Goal: Find specific page/section: Find specific page/section

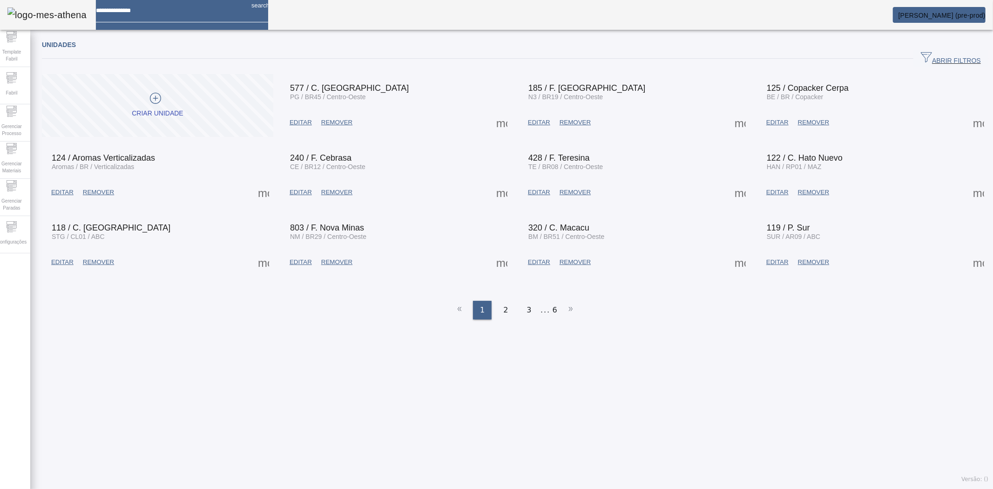
click at [920, 53] on span "ABRIR FILTROS" at bounding box center [950, 59] width 60 height 14
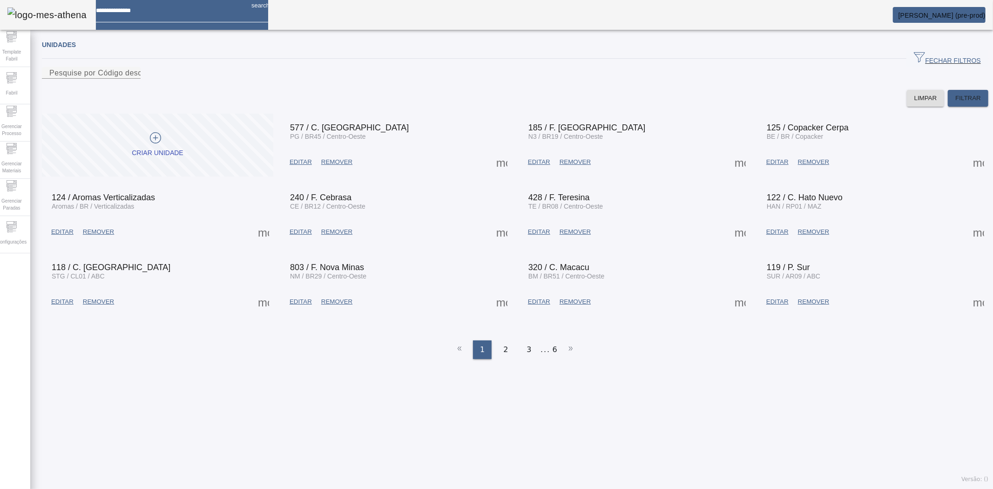
click at [734, 313] on span at bounding box center [740, 301] width 22 height 22
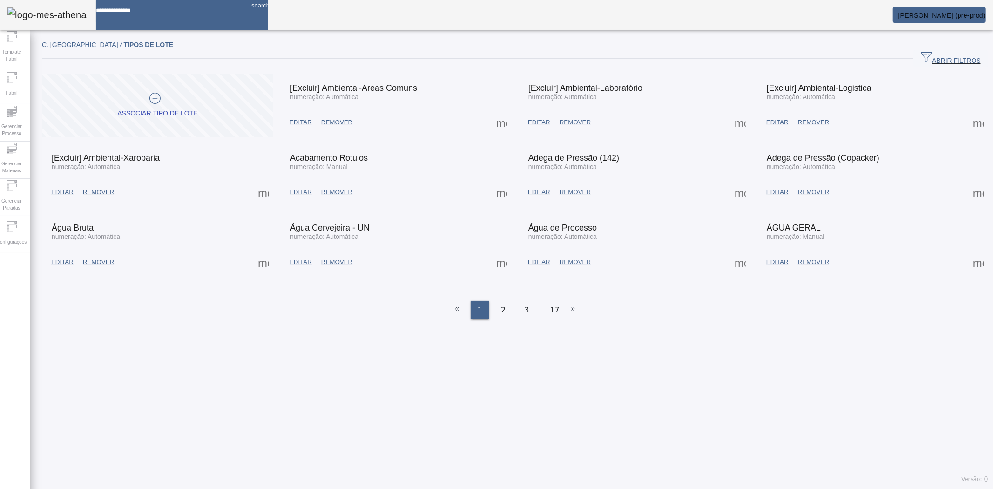
click at [945, 47] on span "button" at bounding box center [950, 58] width 75 height 22
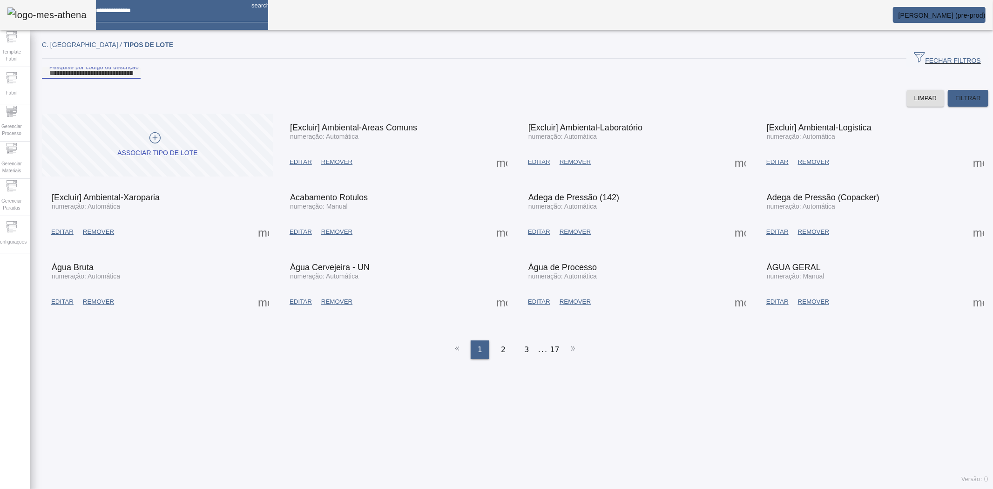
click at [133, 79] on input "Pesquise por código ou descrição" at bounding box center [91, 72] width 84 height 11
type input "***"
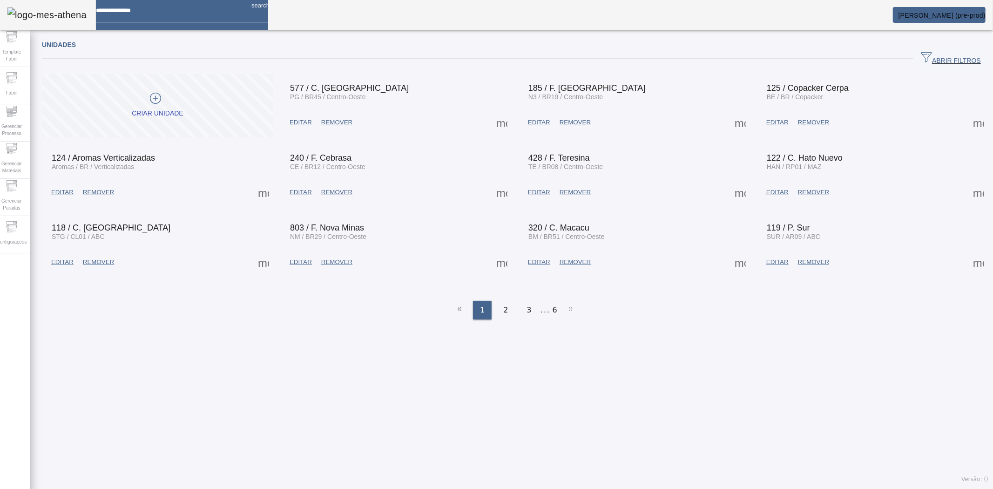
click at [513, 134] on span at bounding box center [501, 122] width 22 height 22
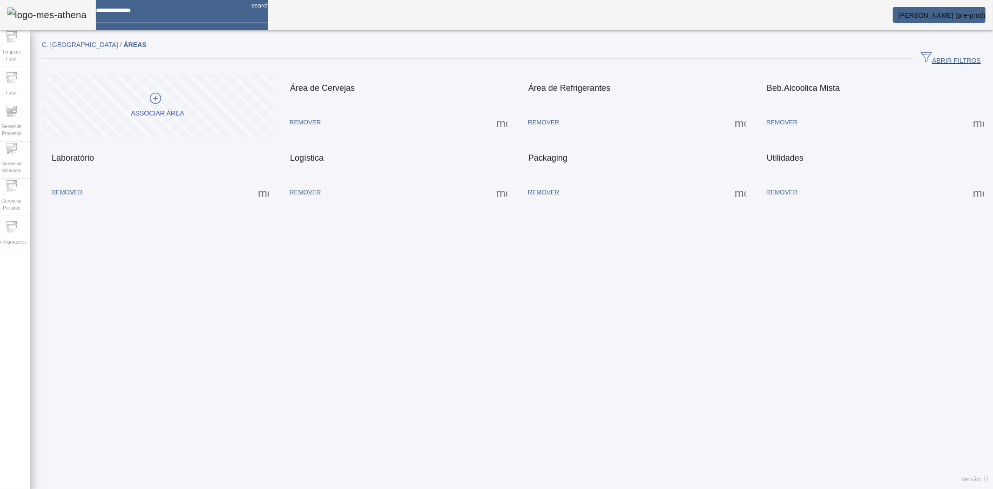
click at [503, 122] on span at bounding box center [501, 122] width 22 height 22
click at [498, 128] on span at bounding box center [501, 122] width 22 height 22
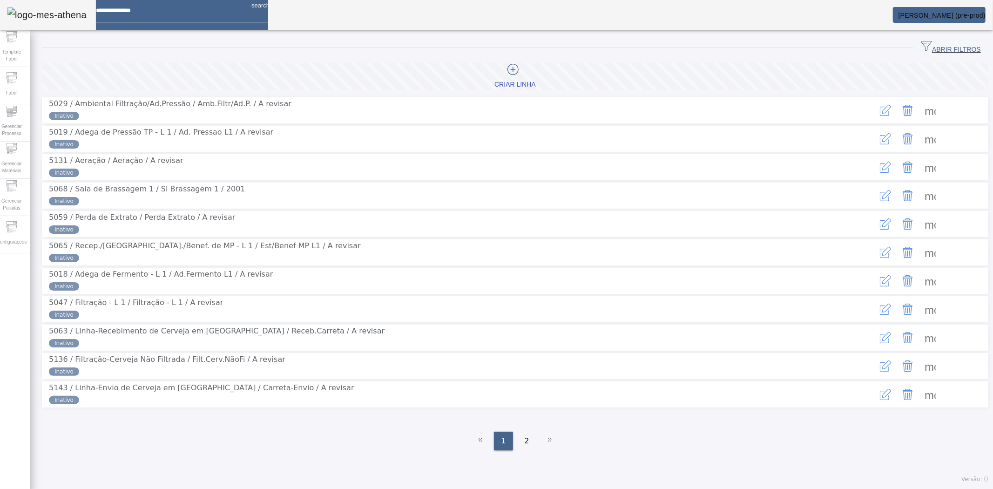
click at [927, 47] on span "ABRIR FILTROS" at bounding box center [950, 47] width 60 height 14
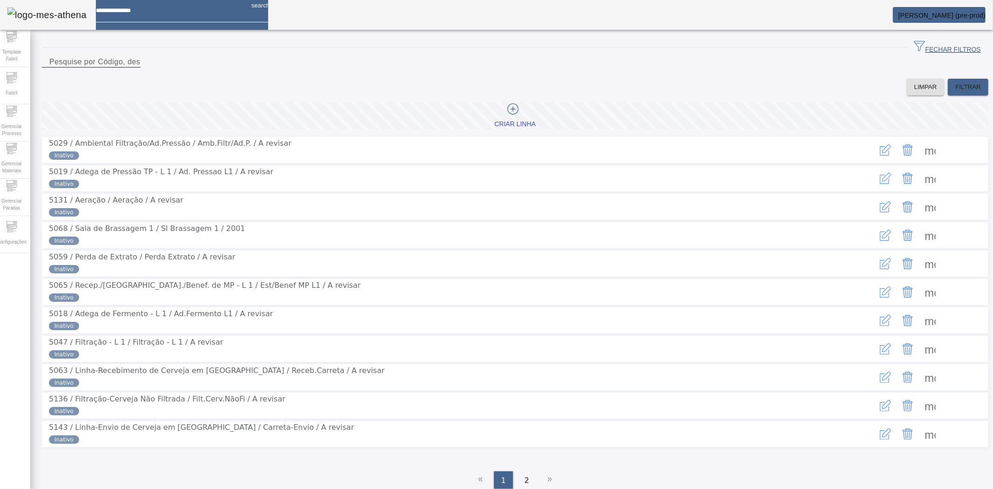
click at [196, 66] on mat-label "Pesquise por Código, descrição, descrição abreviada ou descrição SAP" at bounding box center [175, 62] width 253 height 8
click at [133, 67] on input "Pesquise por Código, descrição, descrição abreviada ou descrição SAP" at bounding box center [91, 61] width 84 height 11
type input "****"
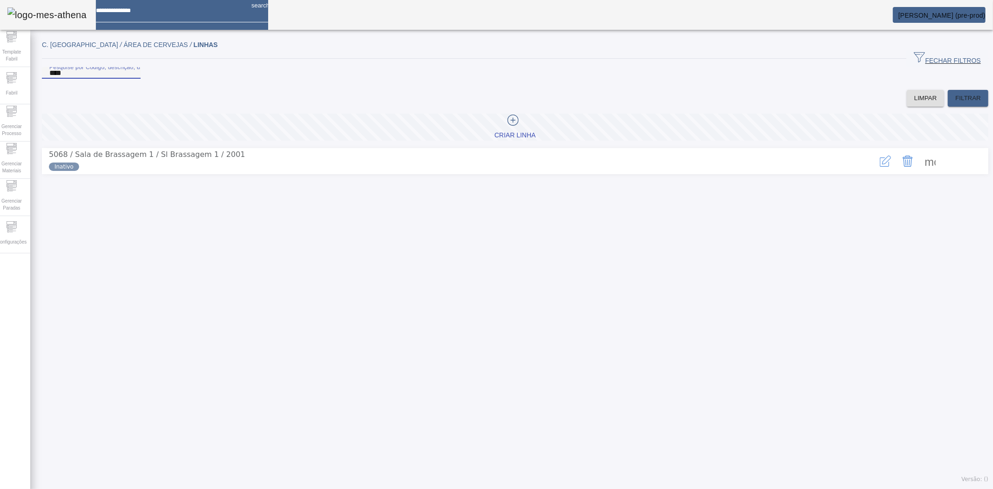
click at [919, 172] on span at bounding box center [930, 161] width 22 height 22
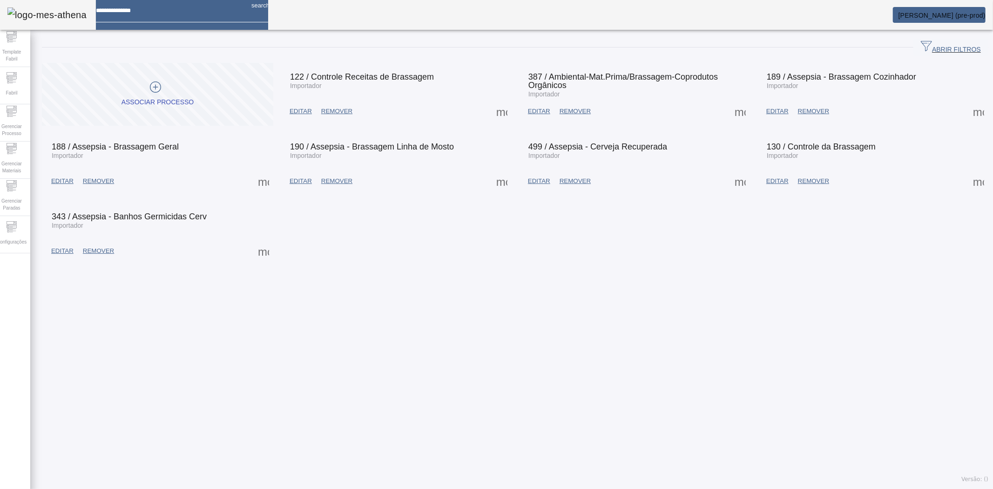
click at [769, 184] on span "EDITAR" at bounding box center [777, 180] width 22 height 9
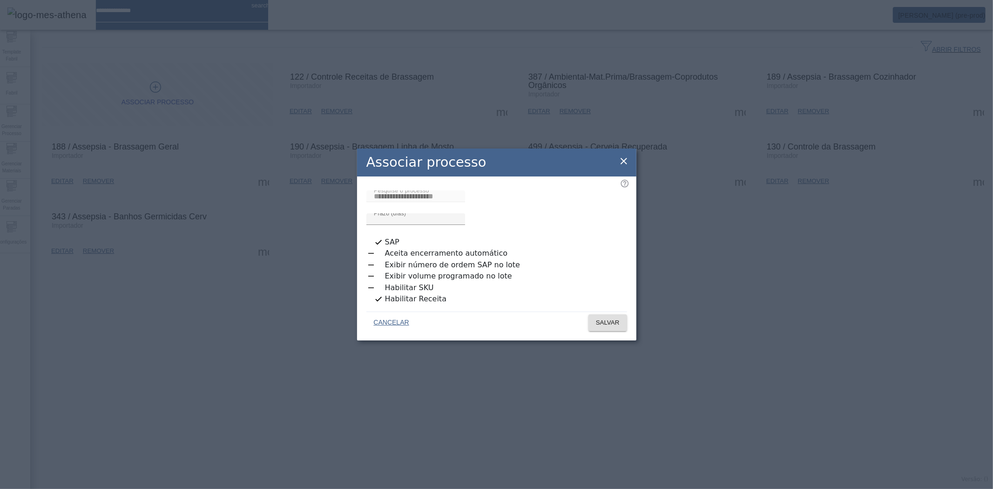
click at [624, 167] on icon at bounding box center [623, 160] width 11 height 11
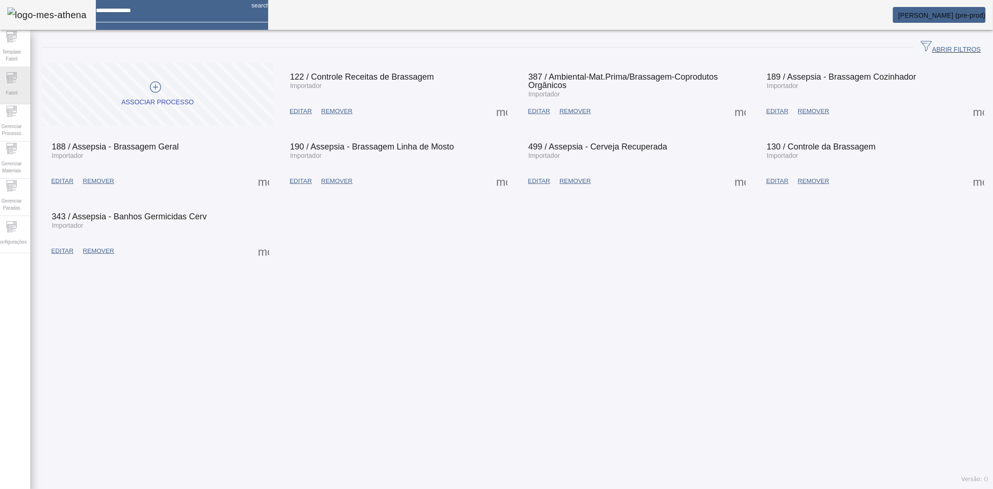
click at [30, 76] on div "Fabril" at bounding box center [11, 85] width 37 height 37
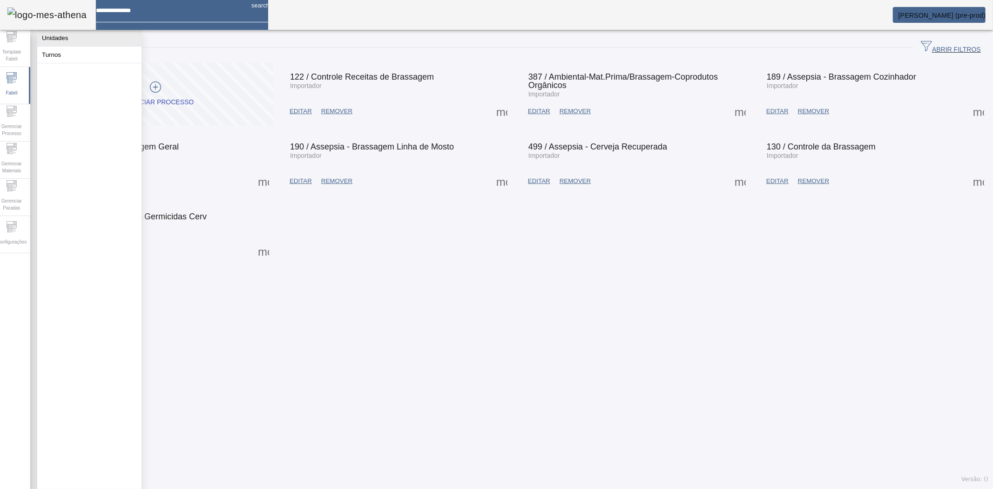
click at [55, 44] on button "Unidades" at bounding box center [89, 38] width 104 height 16
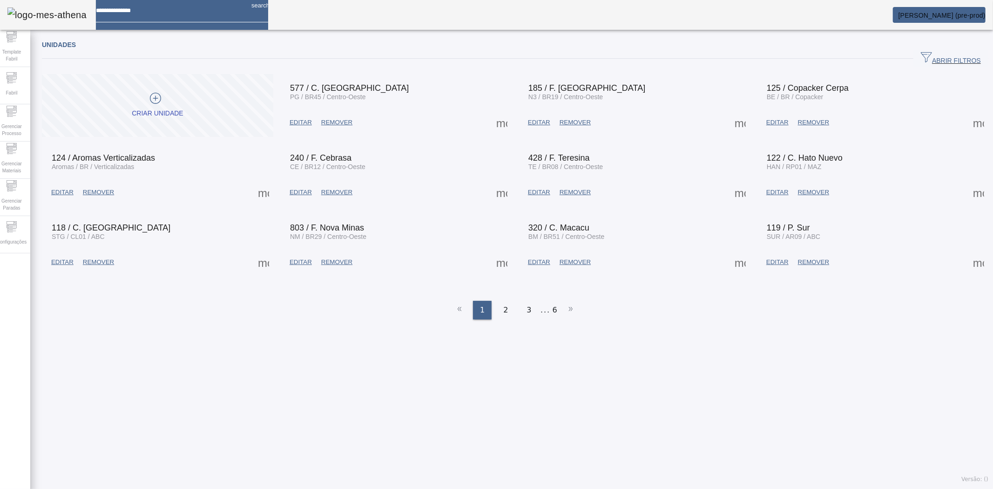
click at [921, 55] on span "ABRIR FILTROS" at bounding box center [950, 59] width 60 height 14
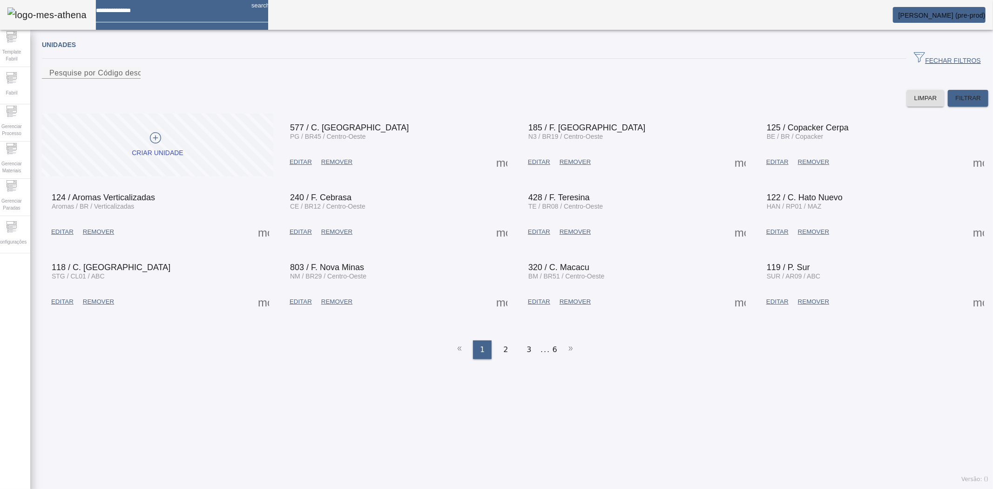
click at [141, 90] on div at bounding box center [91, 84] width 99 height 11
click at [133, 79] on input "Pesquise por Código descrição ou sigla" at bounding box center [91, 72] width 84 height 11
type input "******"
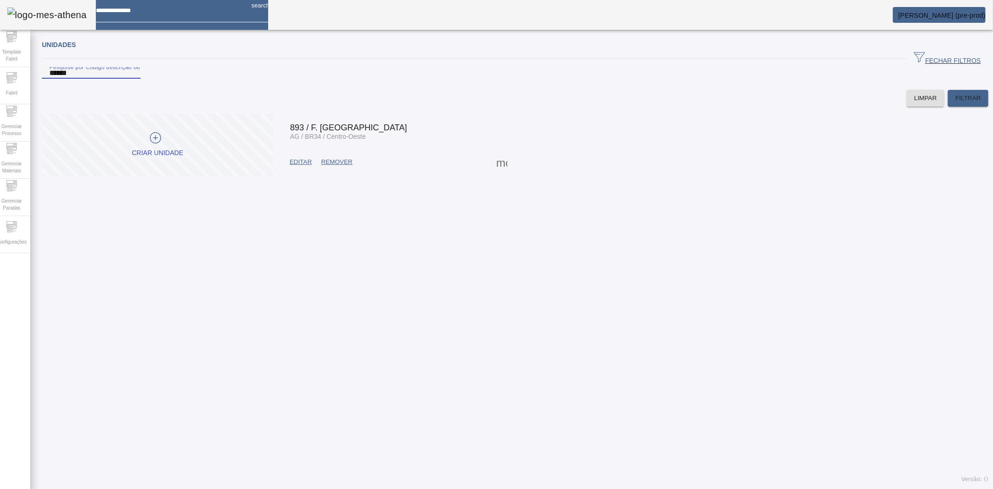
click at [491, 173] on span at bounding box center [501, 162] width 22 height 22
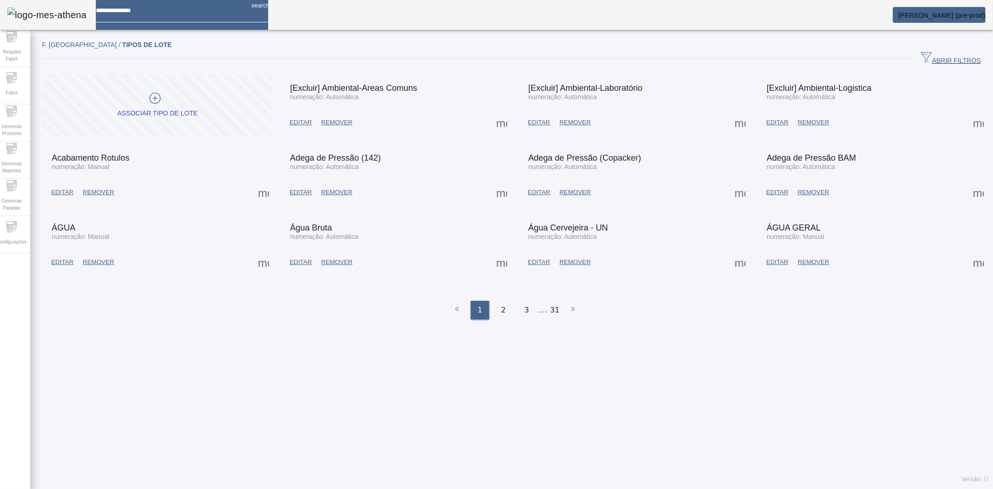
click at [947, 49] on span "button" at bounding box center [950, 58] width 75 height 22
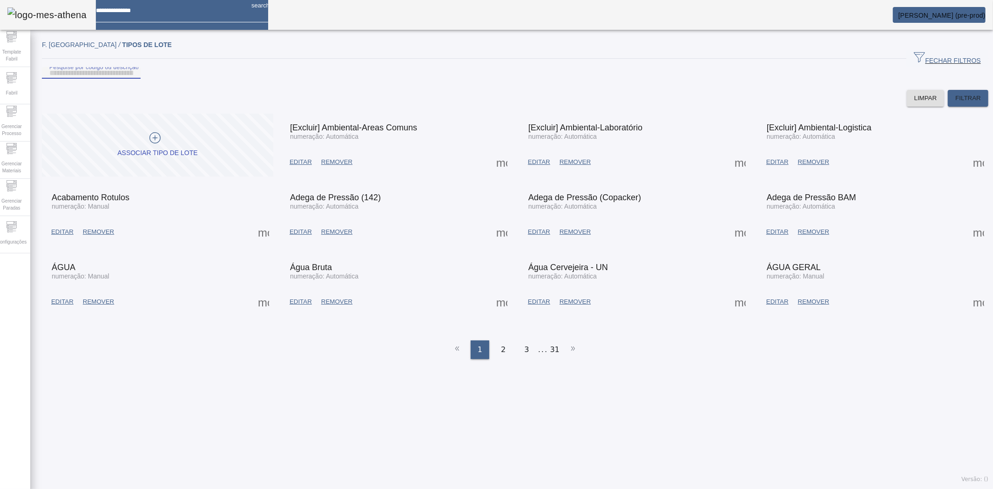
click at [133, 79] on input "Pesquise por código ou descrição" at bounding box center [91, 72] width 84 height 11
type input "****"
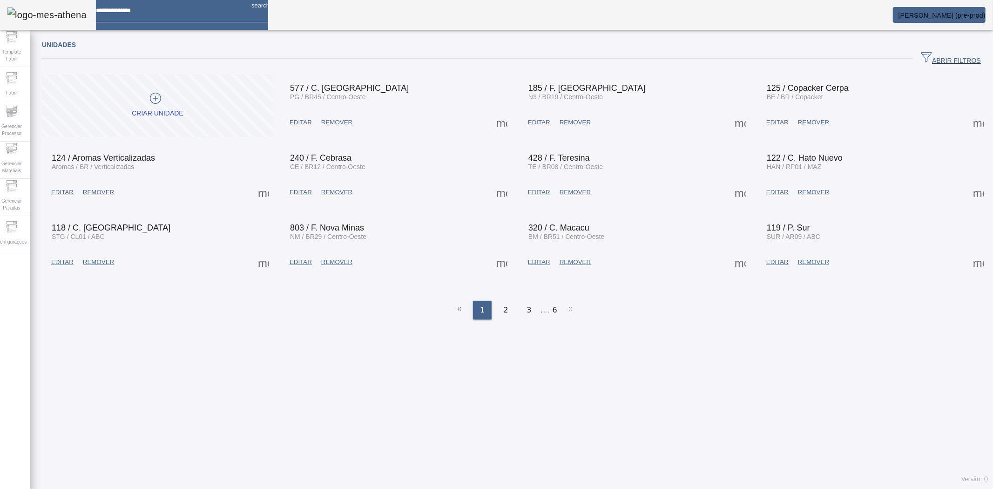
click at [947, 67] on span "button" at bounding box center [950, 58] width 75 height 22
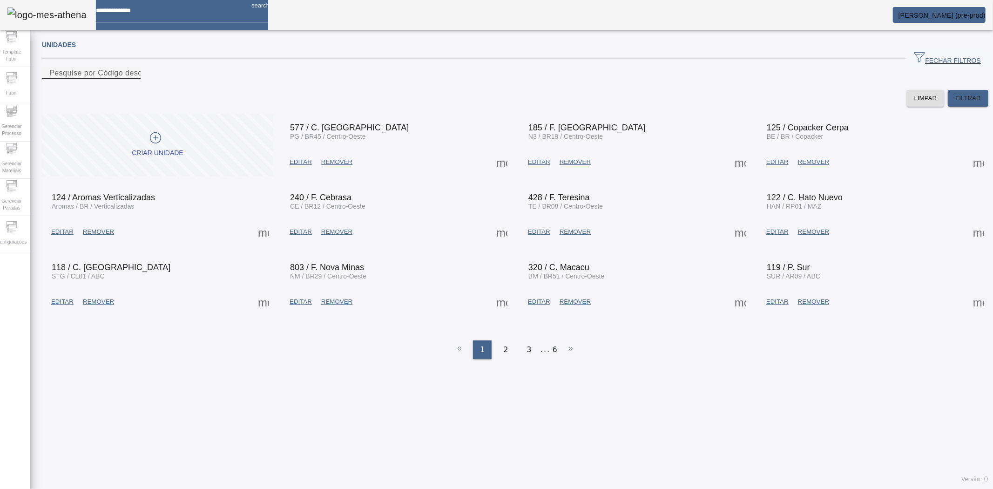
click at [133, 79] on input "Pesquise por Código descrição ou sigla" at bounding box center [91, 72] width 84 height 11
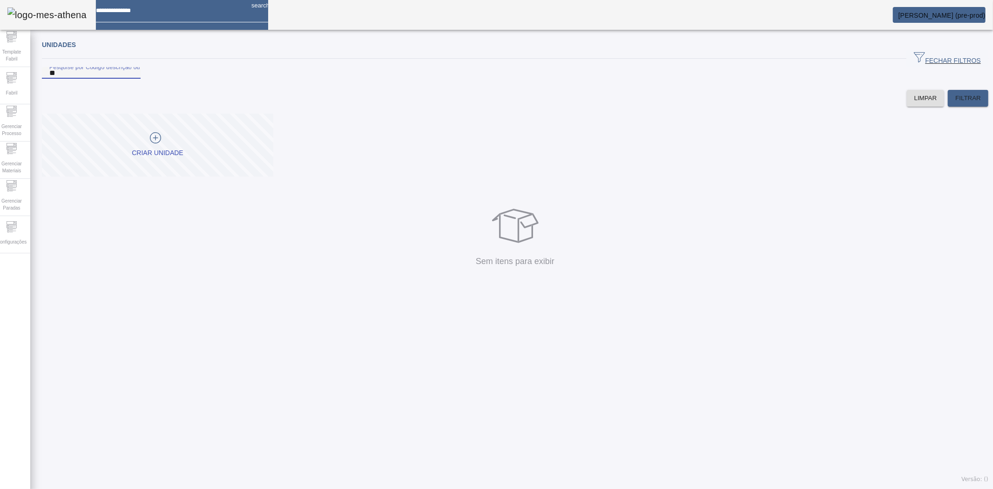
type input "*"
type input "**"
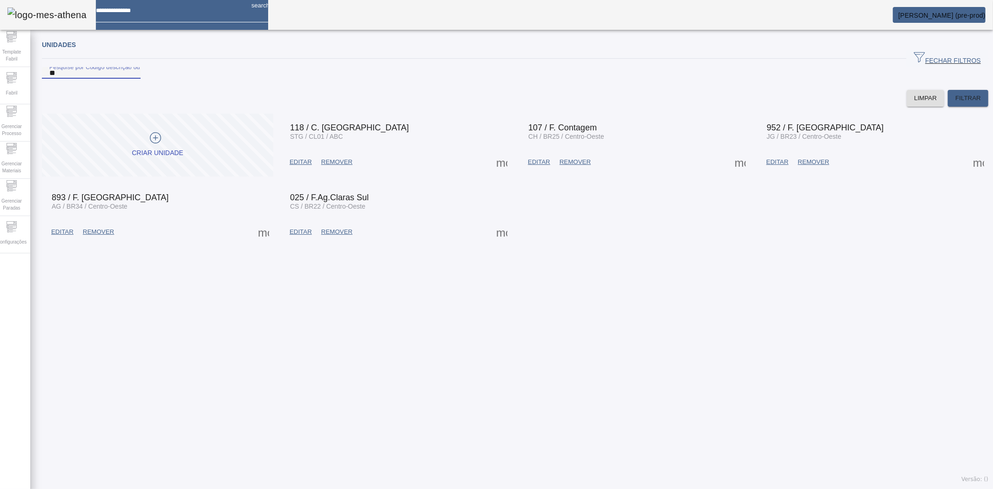
click at [490, 173] on span at bounding box center [501, 162] width 22 height 22
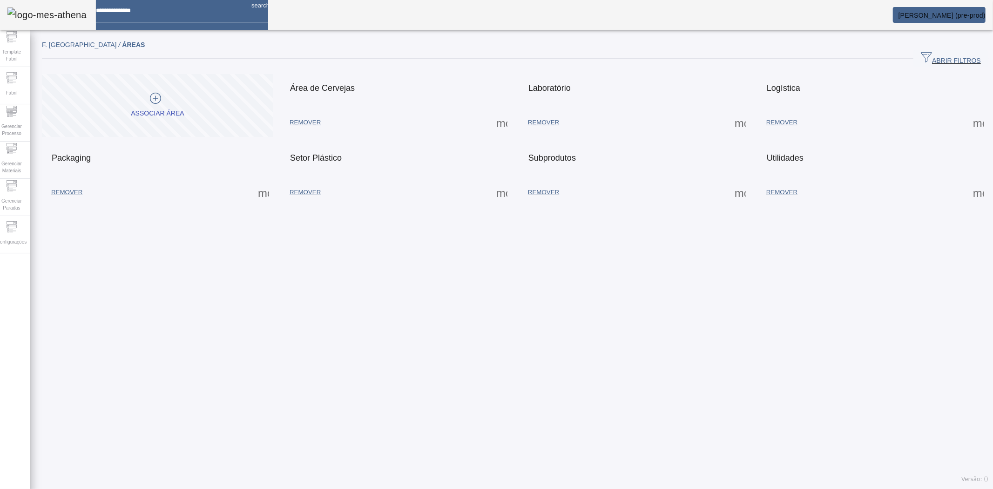
click at [496, 124] on span at bounding box center [501, 122] width 22 height 22
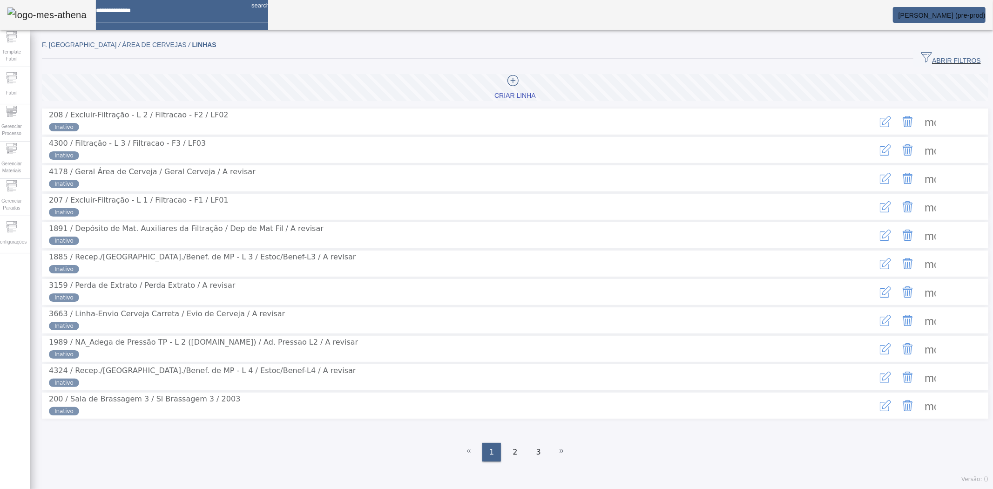
click at [944, 58] on span "ABRIR FILTROS" at bounding box center [950, 59] width 60 height 14
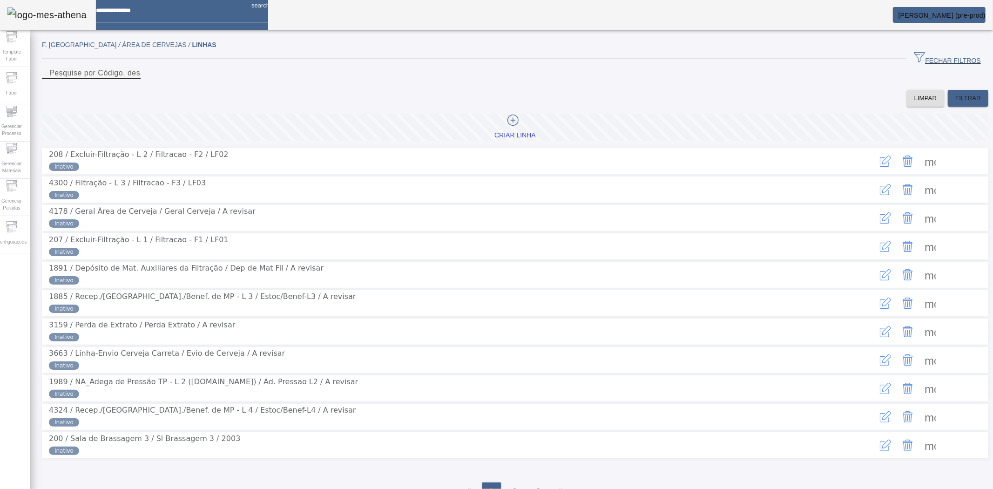
click at [133, 79] on input "Pesquise por Código, descrição, descrição abreviada ou descrição SAP" at bounding box center [91, 72] width 84 height 11
type input "*"
type input "*****"
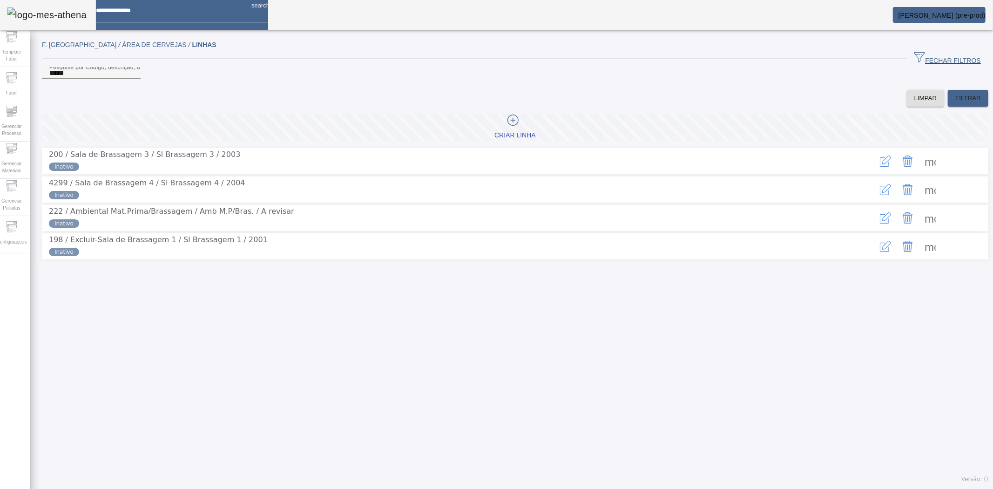
click at [919, 201] on span at bounding box center [930, 189] width 22 height 22
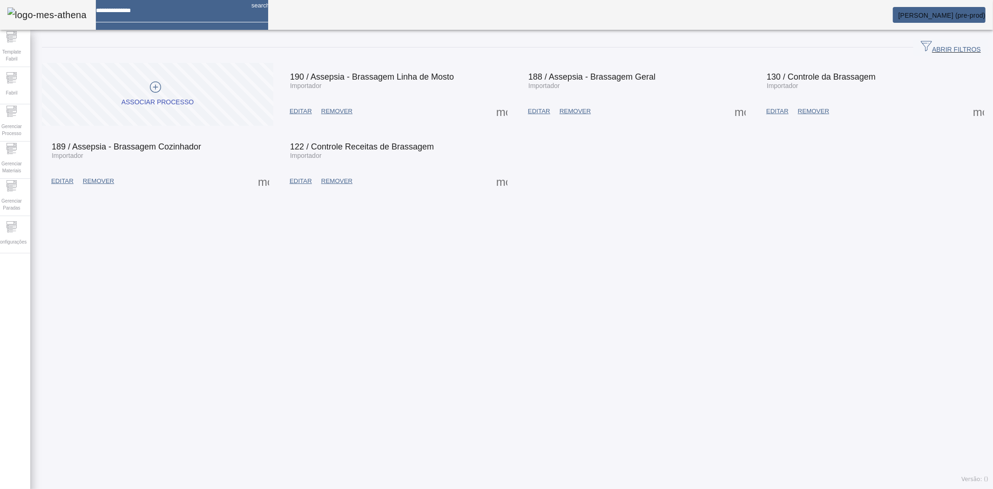
click at [770, 112] on span "EDITAR" at bounding box center [777, 111] width 22 height 9
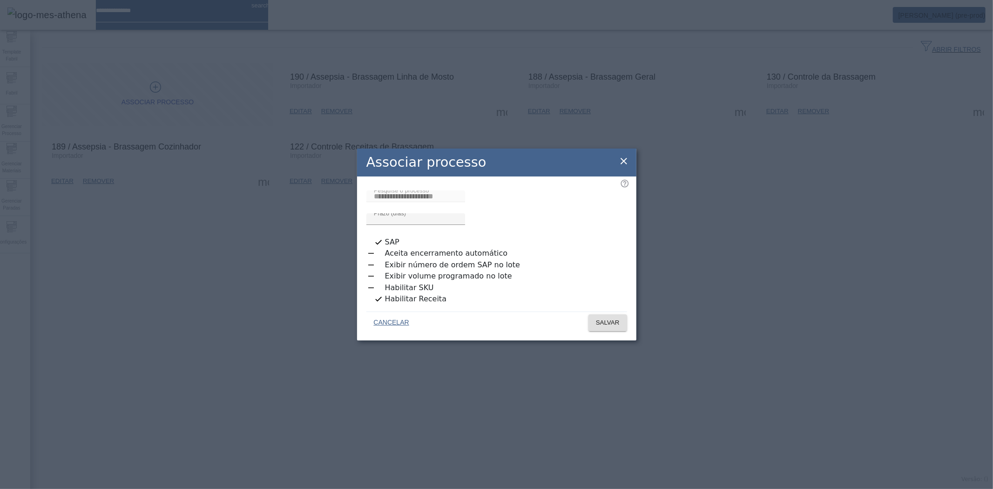
click at [618, 167] on icon at bounding box center [623, 160] width 11 height 11
